Goal: Task Accomplishment & Management: Manage account settings

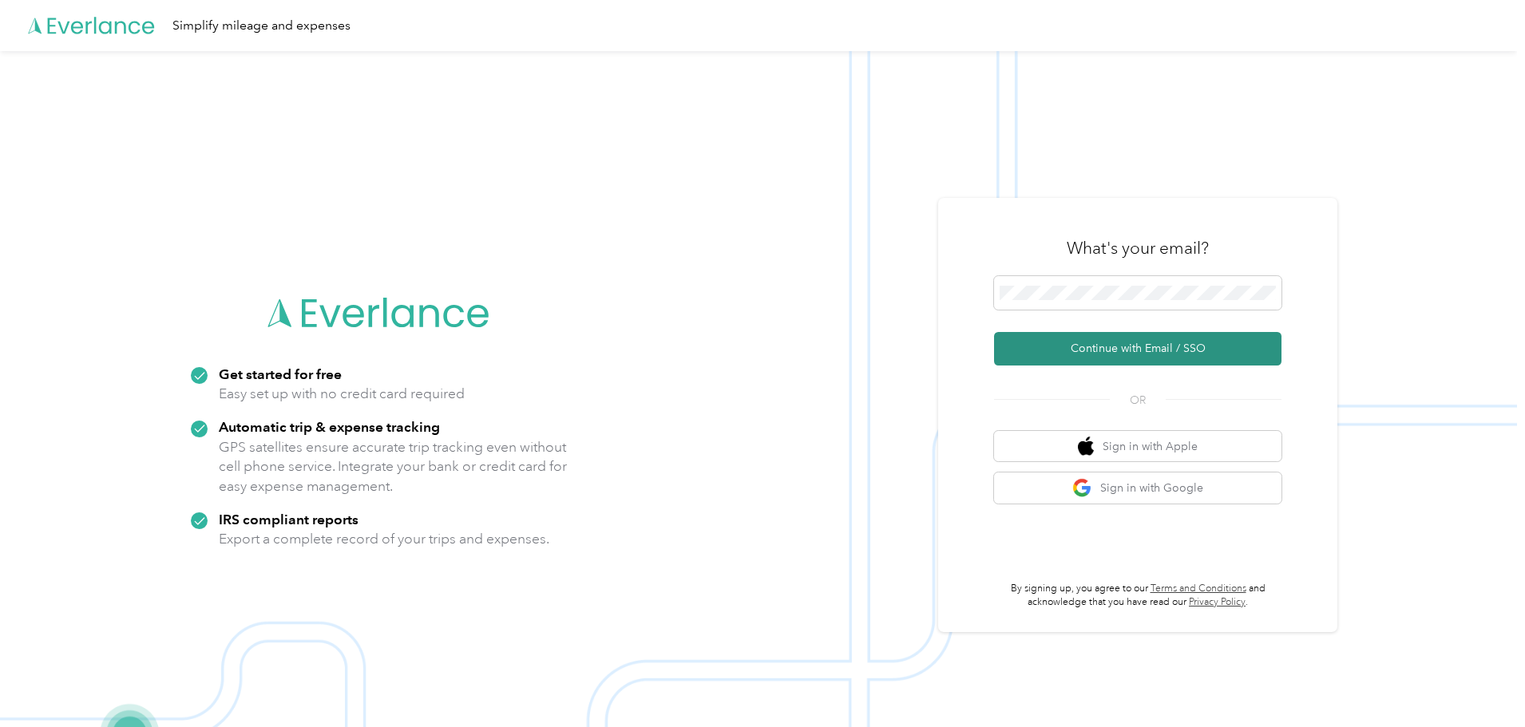
click at [1114, 348] on button "Continue with Email / SSO" at bounding box center [1137, 349] width 287 height 34
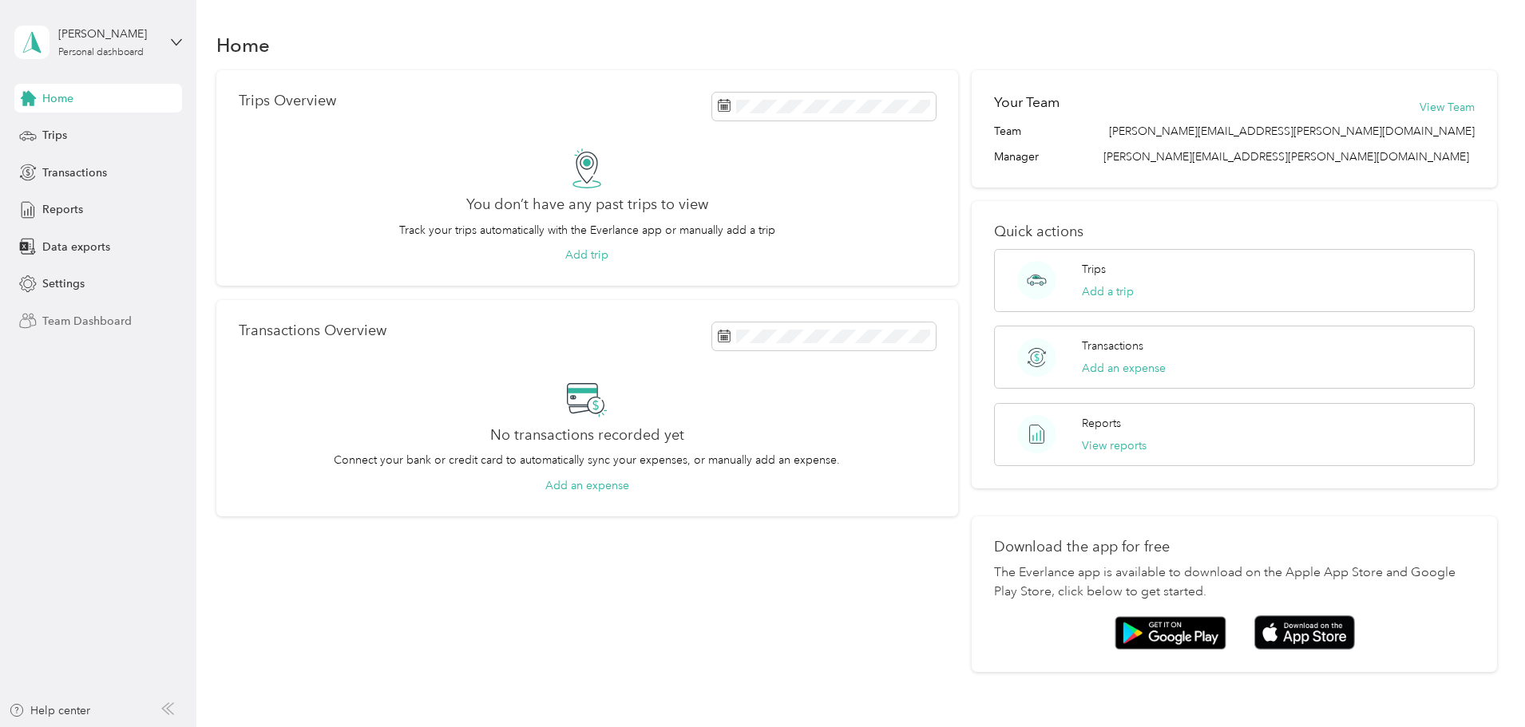
click at [55, 315] on span "Team Dashboard" at bounding box center [86, 321] width 89 height 17
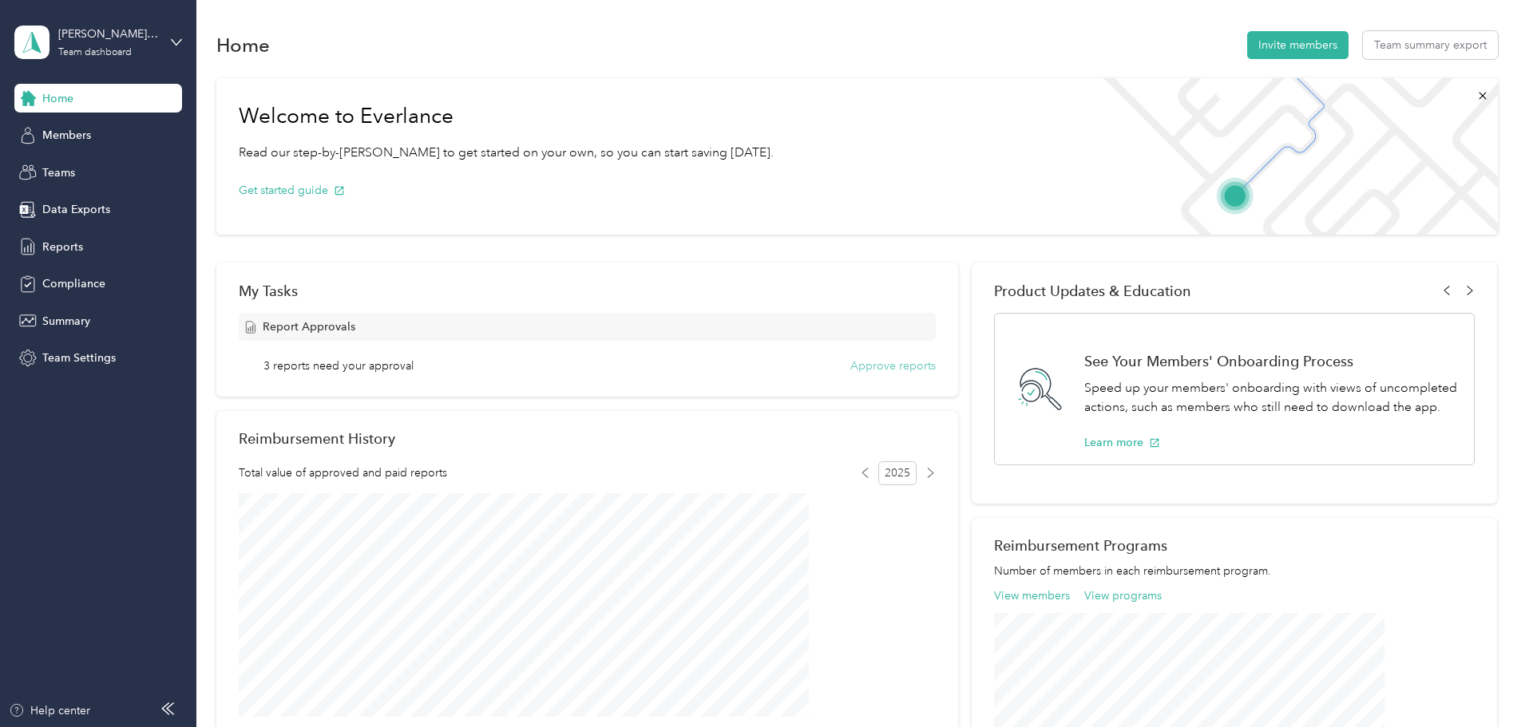
click at [892, 364] on button "Approve reports" at bounding box center [892, 366] width 85 height 17
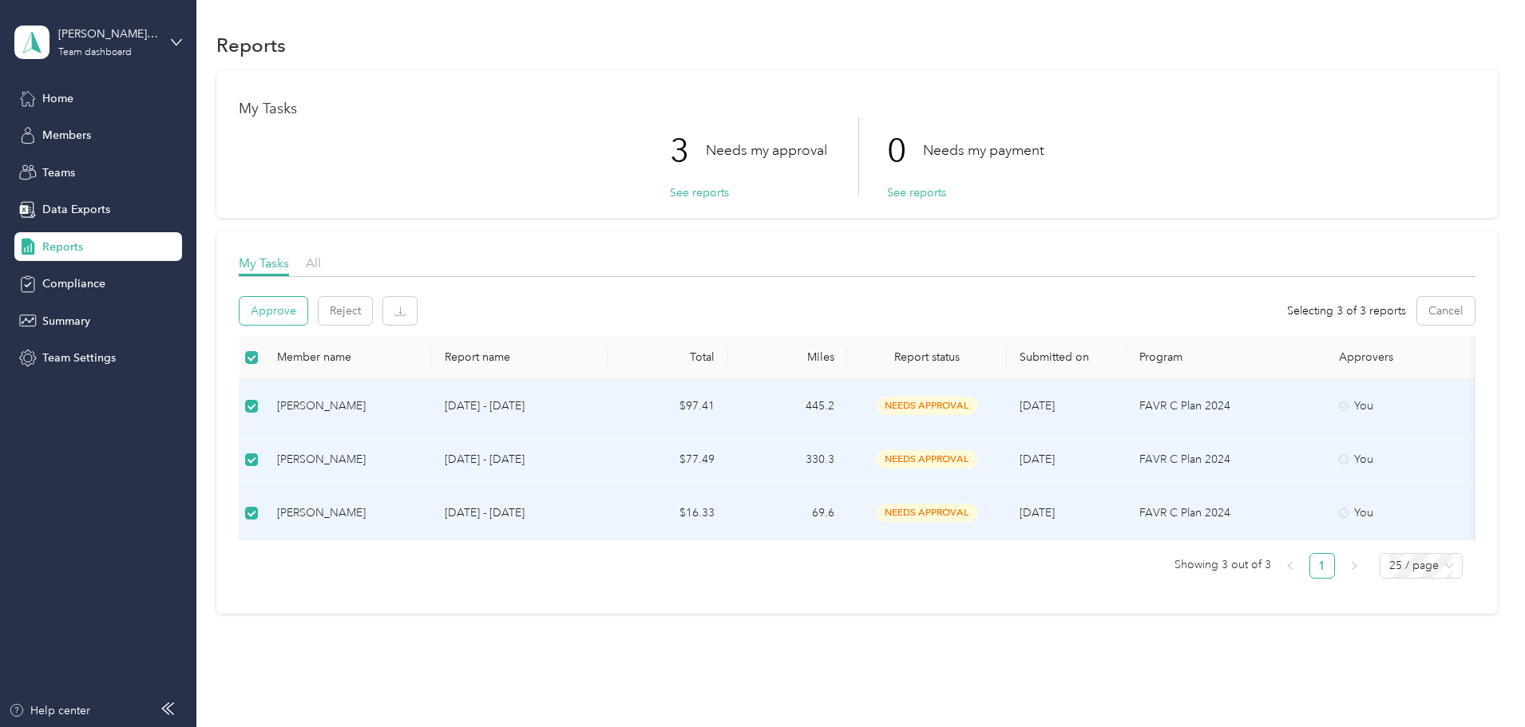
click at [307, 313] on button "Approve" at bounding box center [273, 311] width 68 height 28
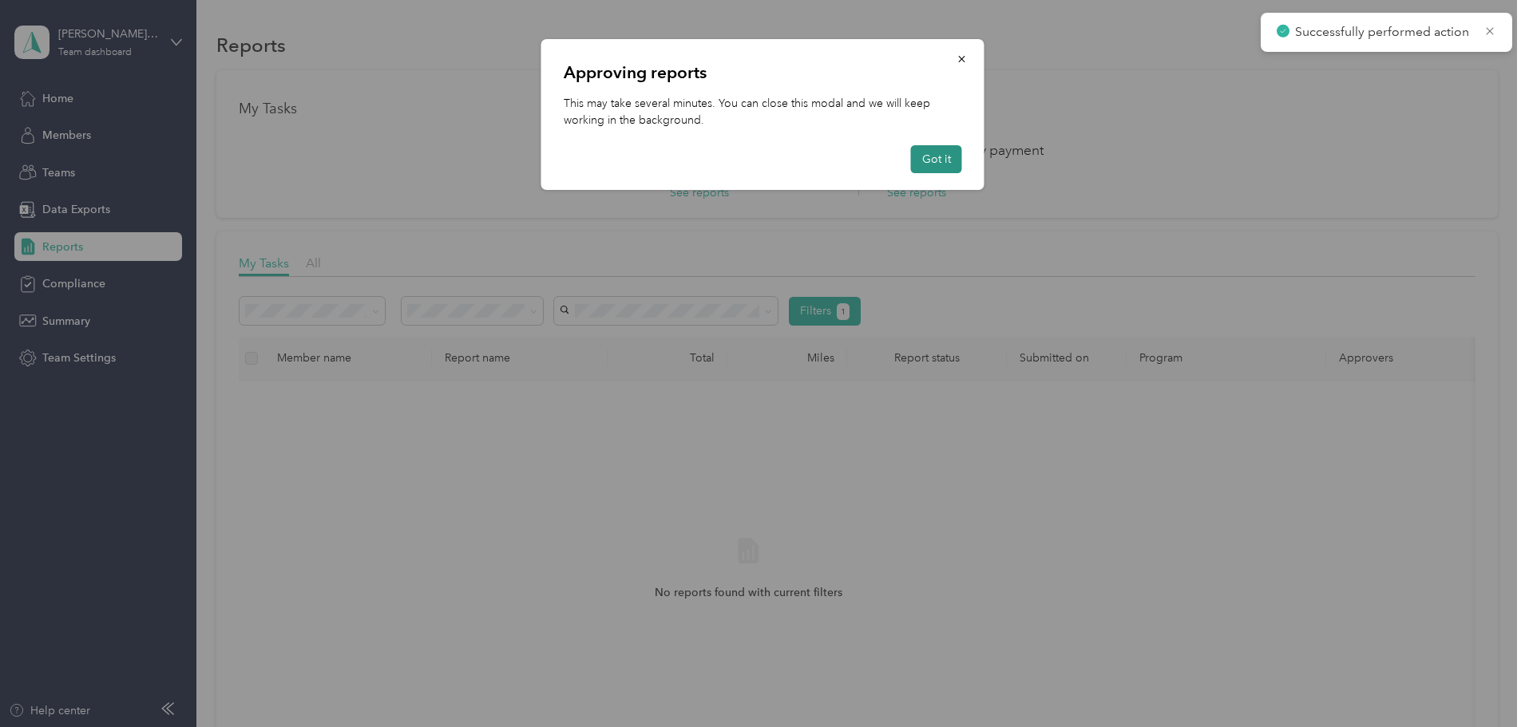
click at [924, 156] on button "Got it" at bounding box center [936, 159] width 51 height 28
